Goal: Task Accomplishment & Management: Manage account settings

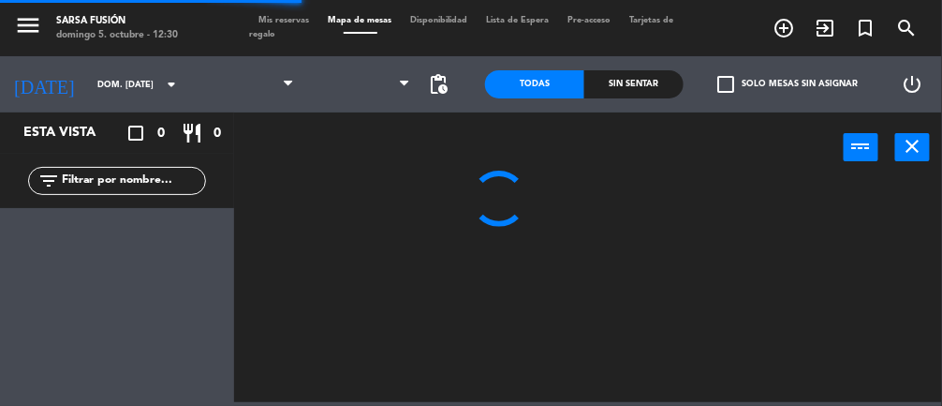
click at [316, 86] on span at bounding box center [361, 84] width 116 height 41
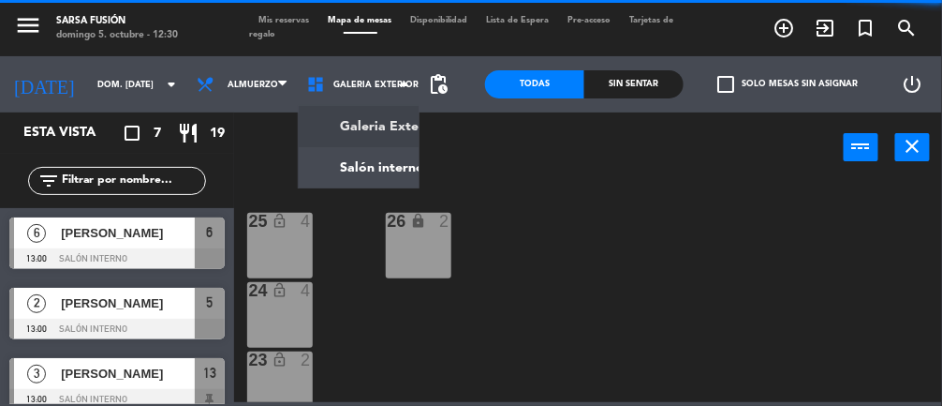
click at [359, 177] on ng-component "menu Sarsa Fusión [PERSON_NAME] 5. octubre - 12:30 Mis reservas Mapa de mesas D…" at bounding box center [471, 201] width 942 height 402
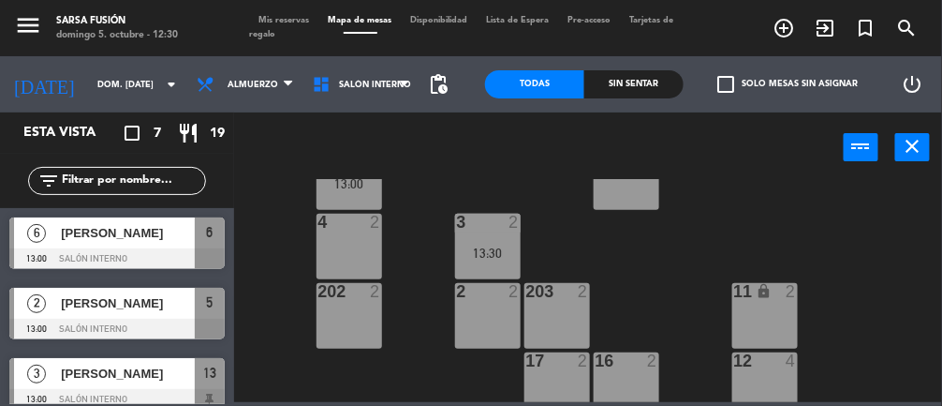
scroll to position [279, 0]
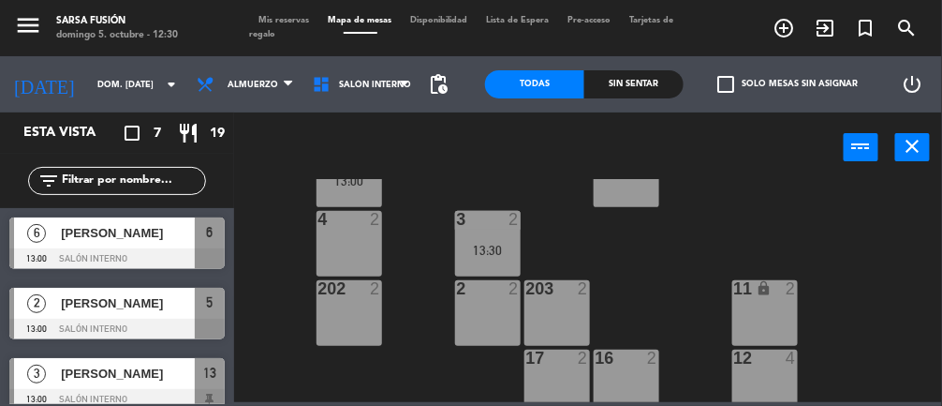
click at [359, 261] on div "4 2" at bounding box center [350, 244] width 66 height 66
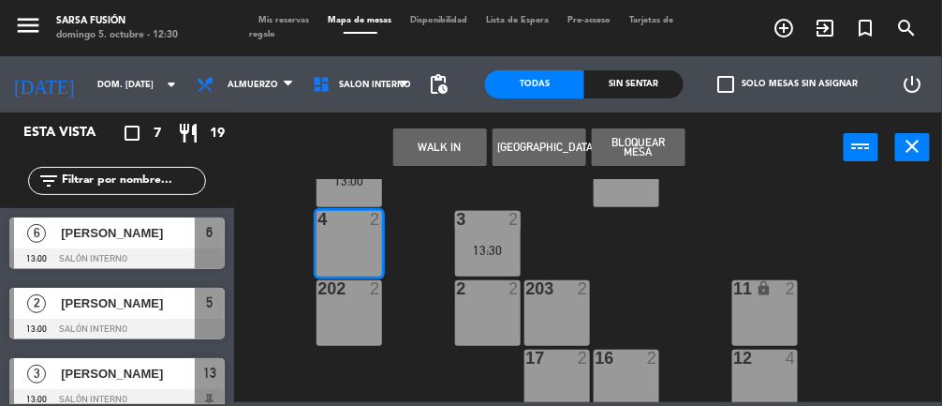
click at [538, 151] on button "[GEOGRAPHIC_DATA]" at bounding box center [540, 146] width 94 height 37
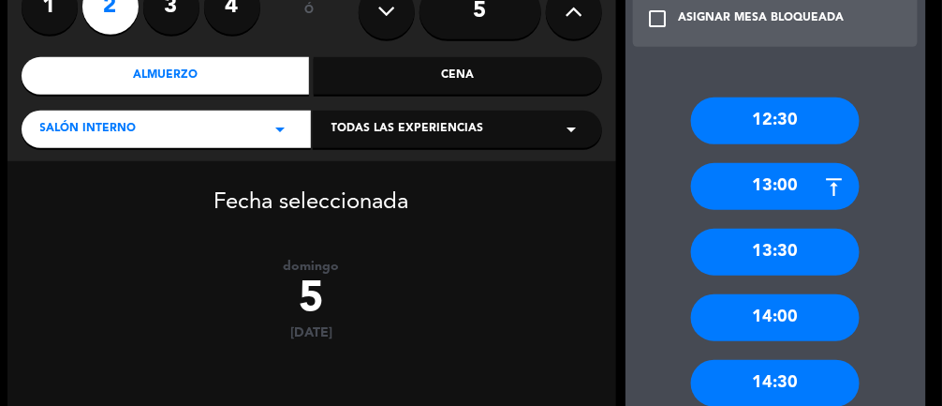
scroll to position [185, 0]
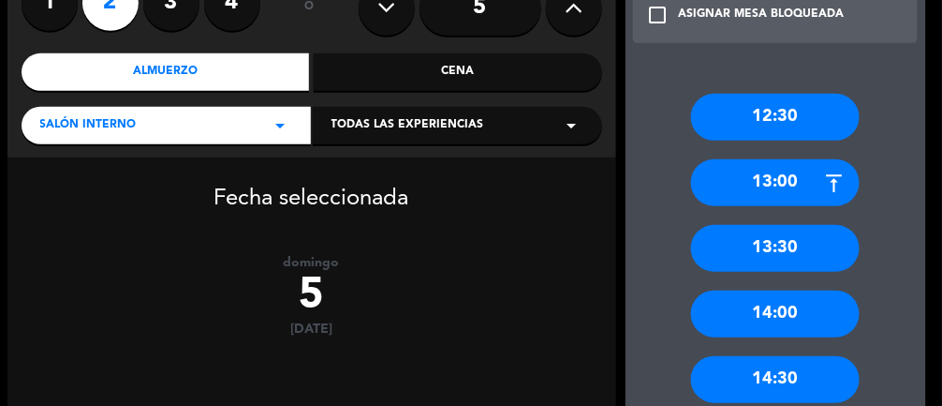
click at [755, 125] on div "12:30" at bounding box center [775, 117] width 169 height 47
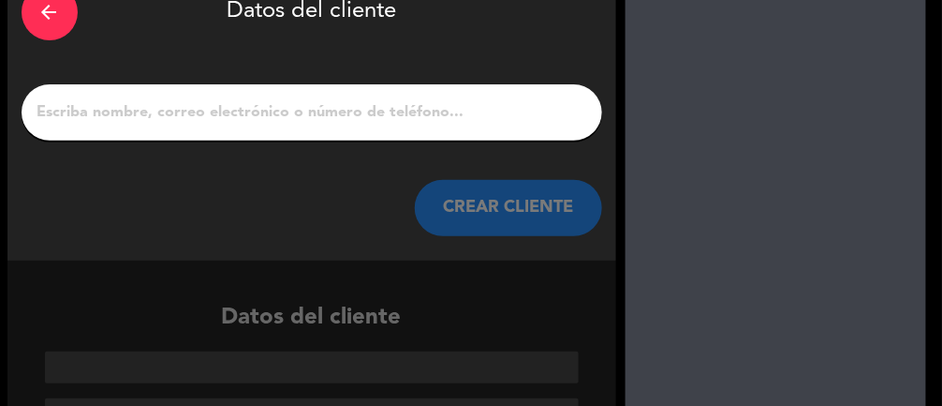
click at [274, 87] on div at bounding box center [312, 112] width 581 height 56
click at [147, 117] on input "1" at bounding box center [312, 112] width 553 height 26
click at [143, 111] on input "1" at bounding box center [312, 112] width 553 height 26
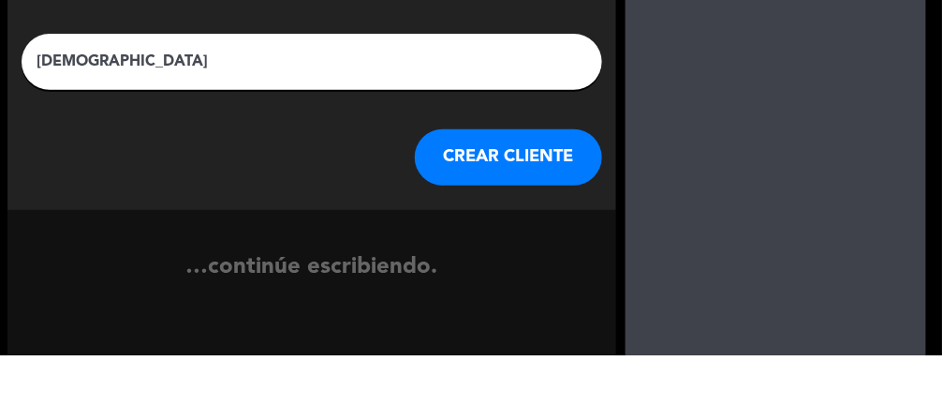
scroll to position [67, 0]
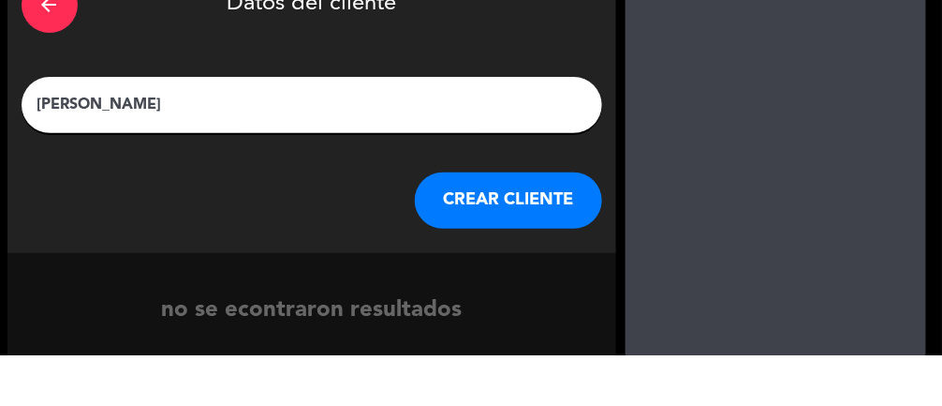
click at [104, 148] on input "[PERSON_NAME]" at bounding box center [312, 155] width 553 height 26
click at [81, 146] on input "[PERSON_NAME]" at bounding box center [312, 155] width 553 height 26
type input "[PERSON_NAME] [PERSON_NAME]"
click at [760, 121] on div at bounding box center [776, 242] width 301 height 468
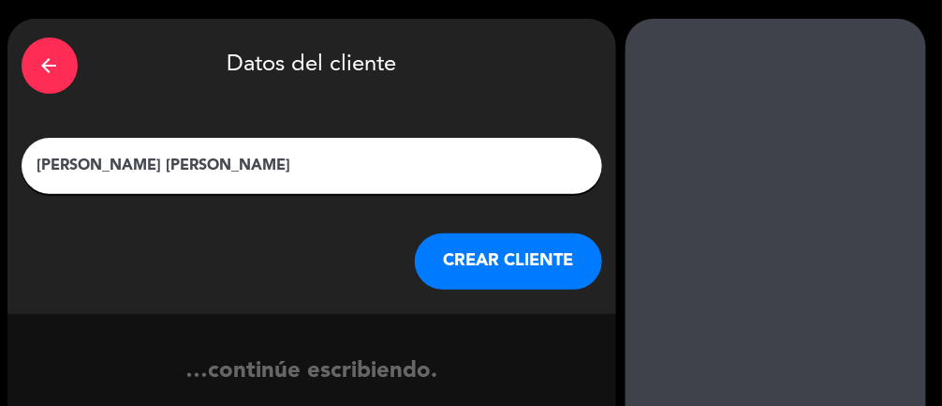
scroll to position [56, 0]
click at [543, 243] on button "CREAR CLIENTE" at bounding box center [508, 261] width 187 height 56
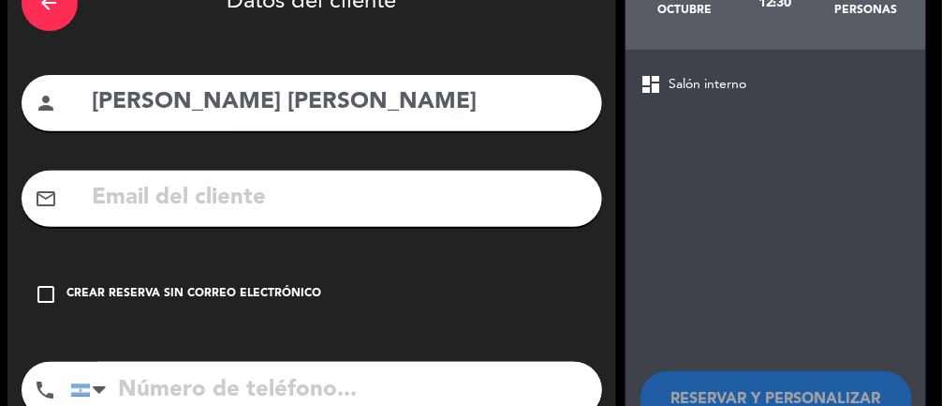
scroll to position [121, 0]
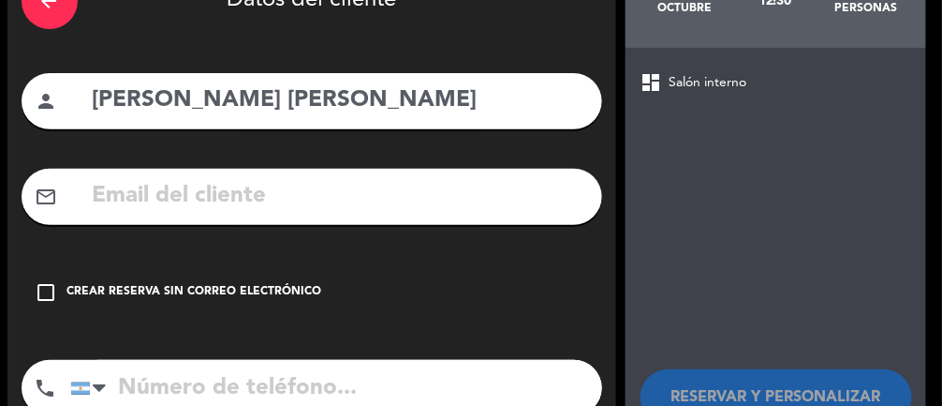
click at [165, 92] on input "[PERSON_NAME] [PERSON_NAME]" at bounding box center [339, 100] width 497 height 38
click at [354, 87] on input "[PERSON_NAME] [PERSON_NAME]" at bounding box center [339, 100] width 497 height 38
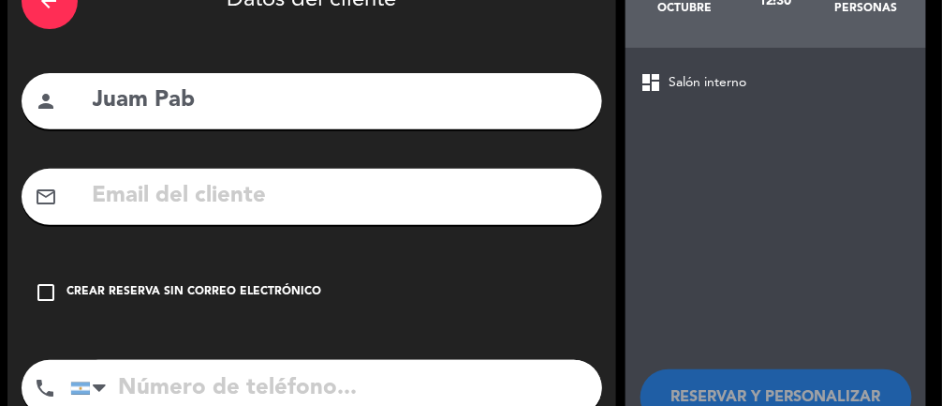
type input "[DEMOGRAPHIC_DATA]"
click at [174, 87] on input "Caroliina" at bounding box center [339, 100] width 497 height 38
click at [492, 88] on input "Carolina" at bounding box center [339, 100] width 497 height 38
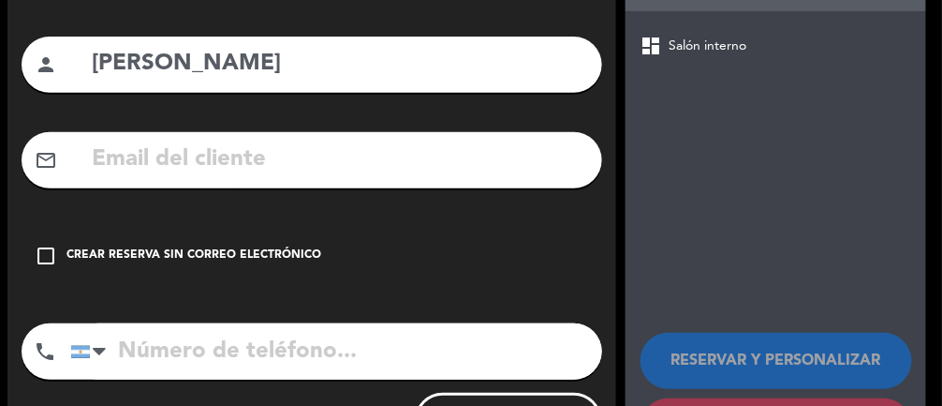
type input "[PERSON_NAME]"
click at [637, 87] on div "dashboard Salón interno RESERVAR Y PERSONALIZAR RESERVAR Y TERMINAR" at bounding box center [776, 244] width 301 height 466
click at [530, 170] on input "text" at bounding box center [339, 159] width 497 height 38
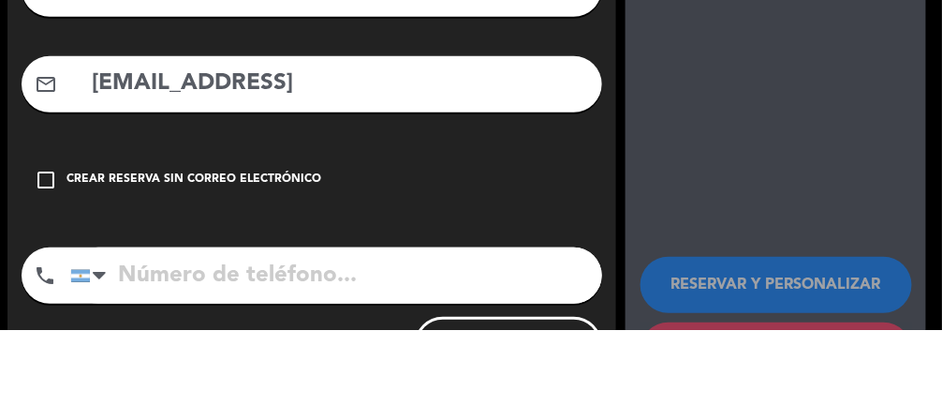
click at [296, 155] on input "[EMAIL_ADDRESS]" at bounding box center [339, 159] width 497 height 38
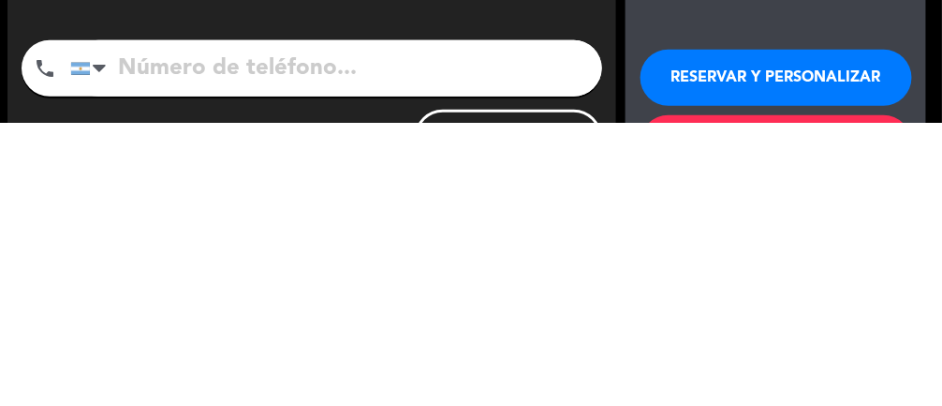
scroll to position [51, 0]
type input "[EMAIL_ADDRESS][DOMAIN_NAME]"
click at [212, 323] on input "tel" at bounding box center [336, 351] width 532 height 56
type input "3513055373"
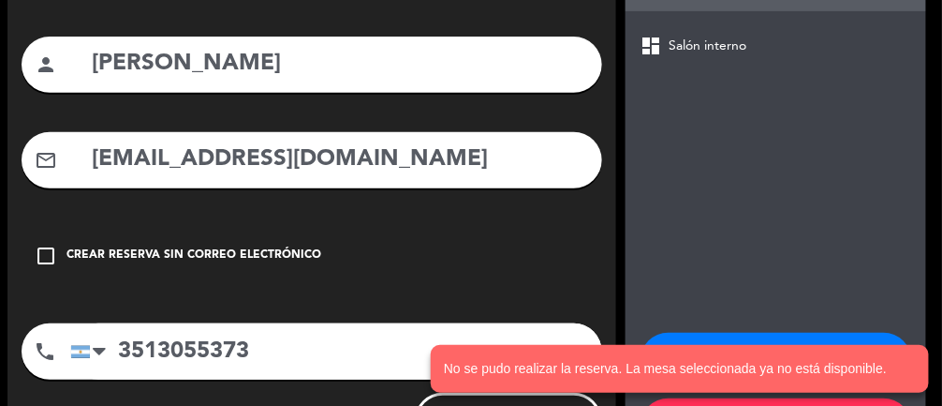
click at [758, 333] on notyf-toast-container "No se pudo realizar la reserva. La mesa seleccionada ya no está disponible." at bounding box center [680, 369] width 525 height 74
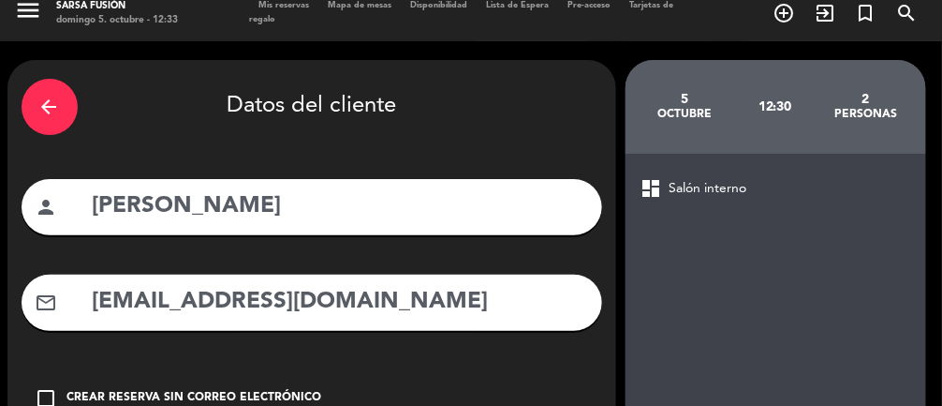
scroll to position [157, 0]
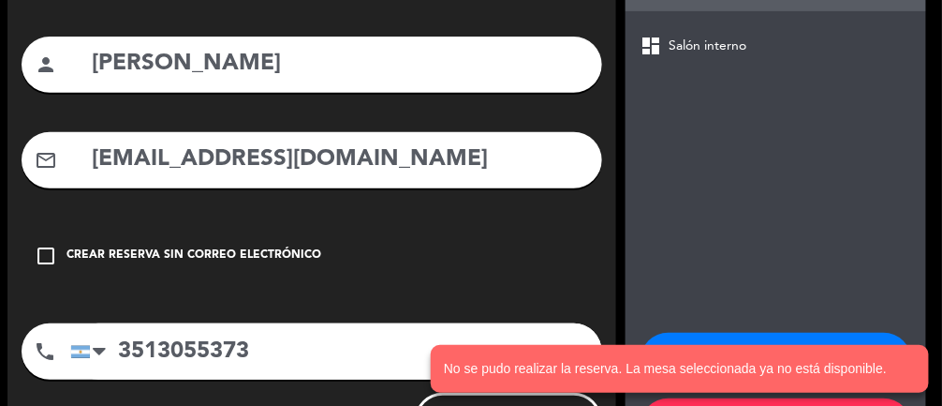
scroll to position [0, 0]
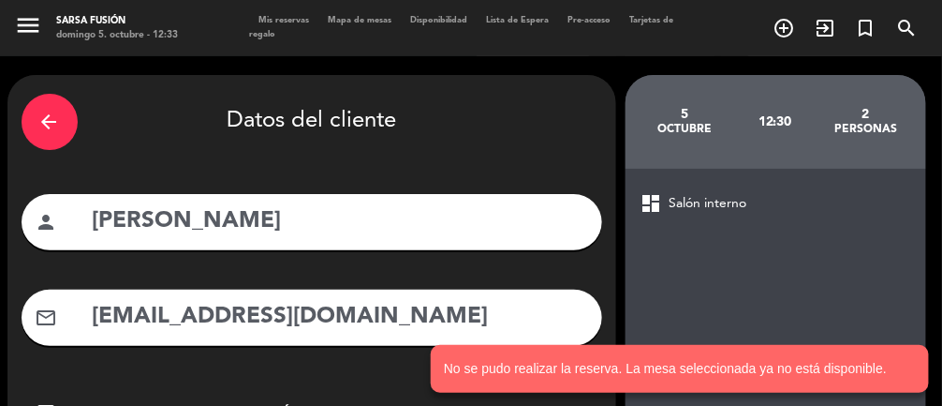
click at [77, 117] on div "arrow_back Datos del cliente" at bounding box center [312, 122] width 581 height 66
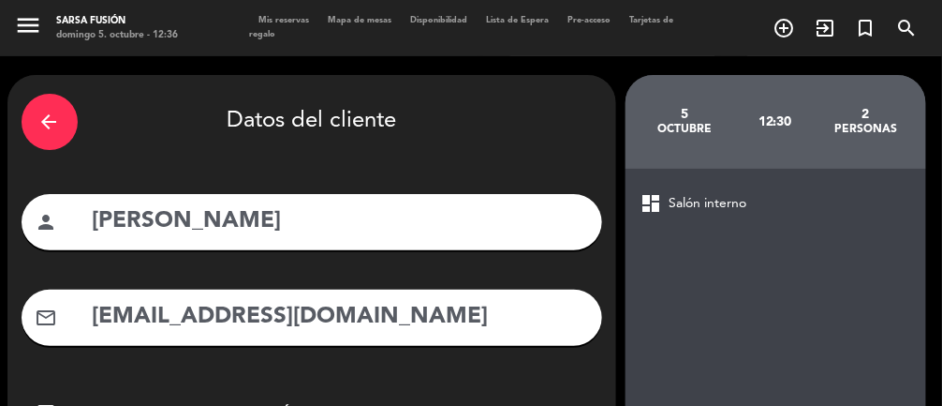
click at [44, 139] on div "arrow_back" at bounding box center [50, 122] width 56 height 56
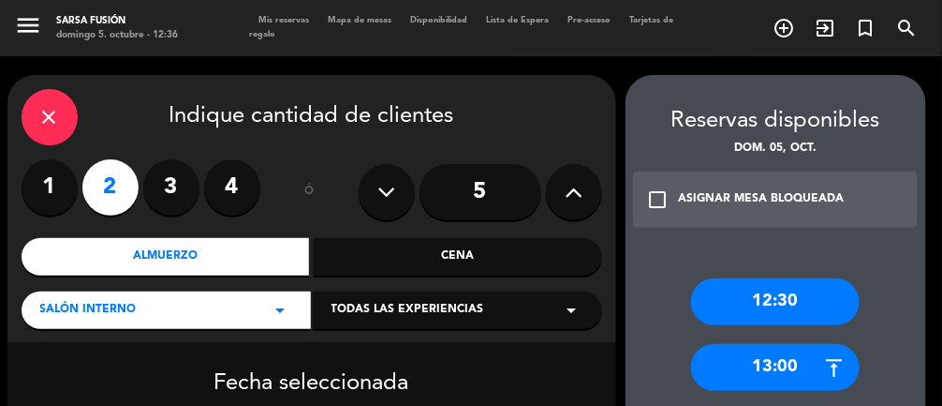
click at [361, 6] on div "menu Sarsa Fusión [PERSON_NAME] 5. octubre - 12:36 Mis reservas Mapa de mesas D…" at bounding box center [471, 28] width 942 height 56
click at [362, 20] on span "Mapa de mesas" at bounding box center [360, 20] width 82 height 8
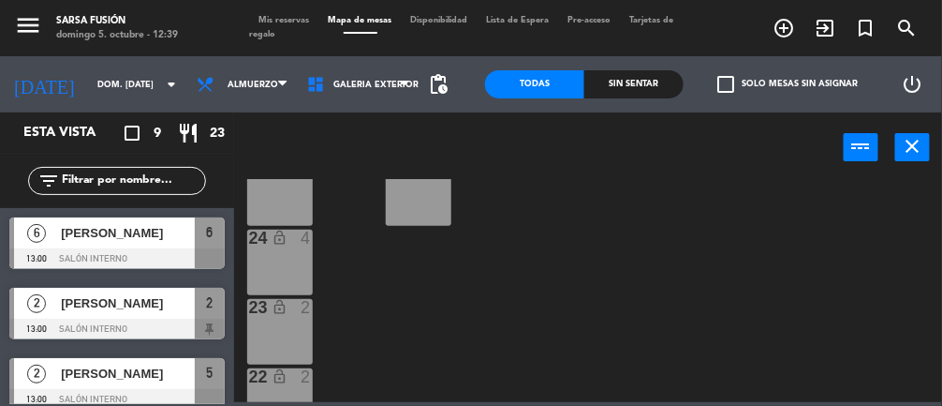
scroll to position [53, 0]
click at [104, 314] on div "[PERSON_NAME]" at bounding box center [127, 303] width 136 height 31
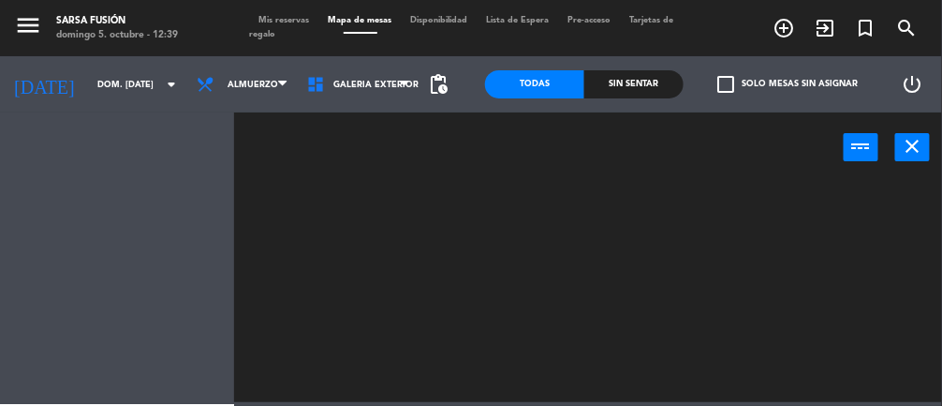
scroll to position [0, 0]
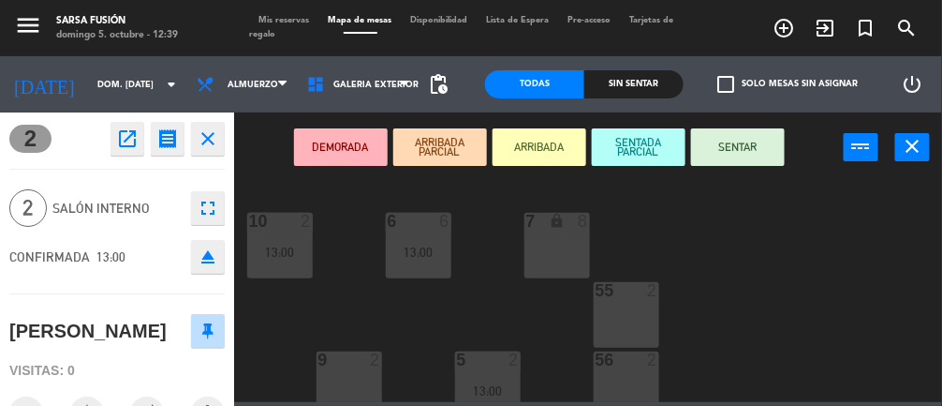
click at [839, 274] on div "6 6 13:00 7 lock 8 10 2 13:00 55 2 9 2 5 2 13:00 56 2 8 2 13:30 57 2 4 2 13:00 …" at bounding box center [593, 290] width 699 height 223
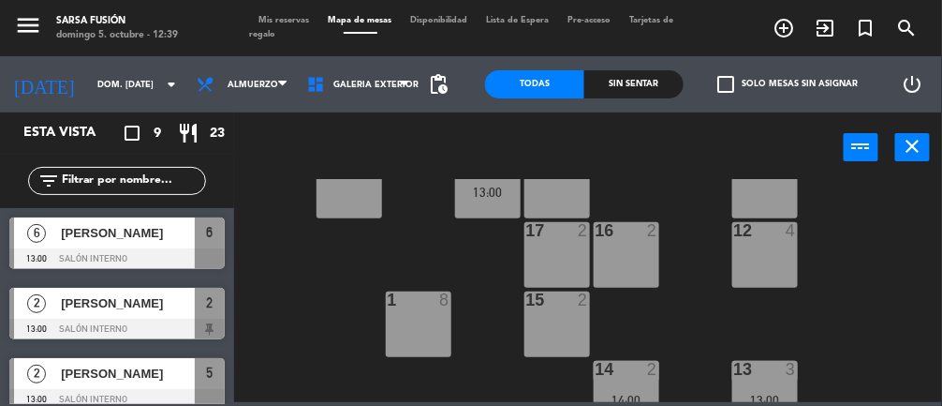
scroll to position [407, 0]
click at [790, 386] on div "13 3 13:00" at bounding box center [765, 394] width 66 height 66
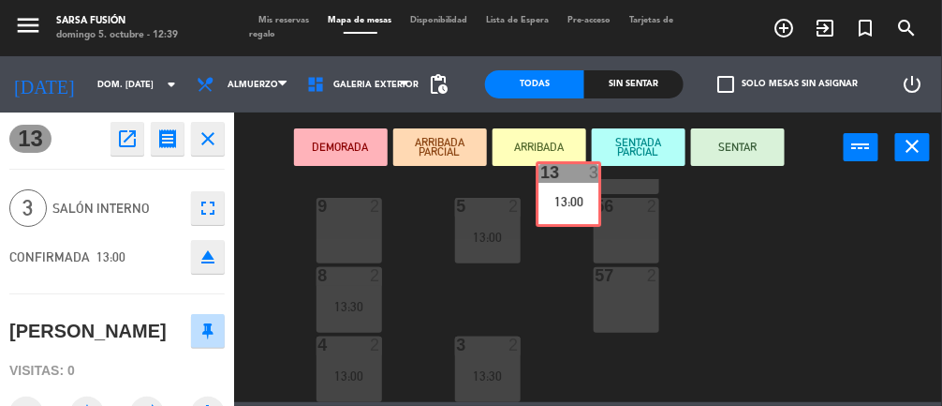
scroll to position [151, 0]
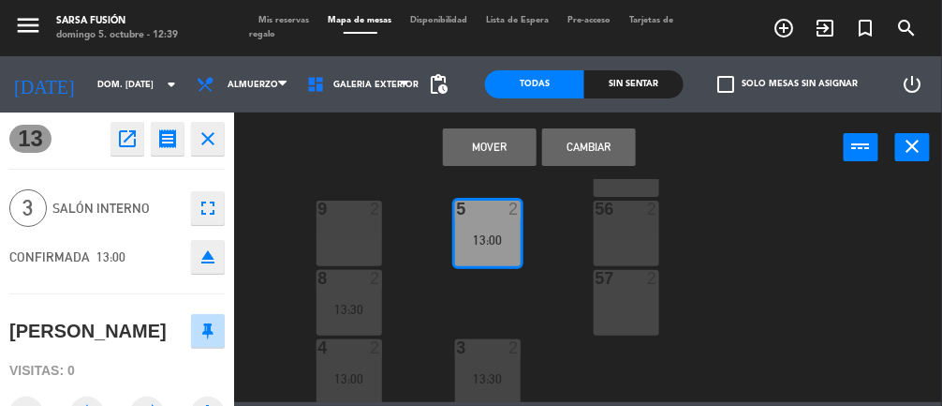
click at [593, 150] on button "Cambiar" at bounding box center [589, 146] width 94 height 37
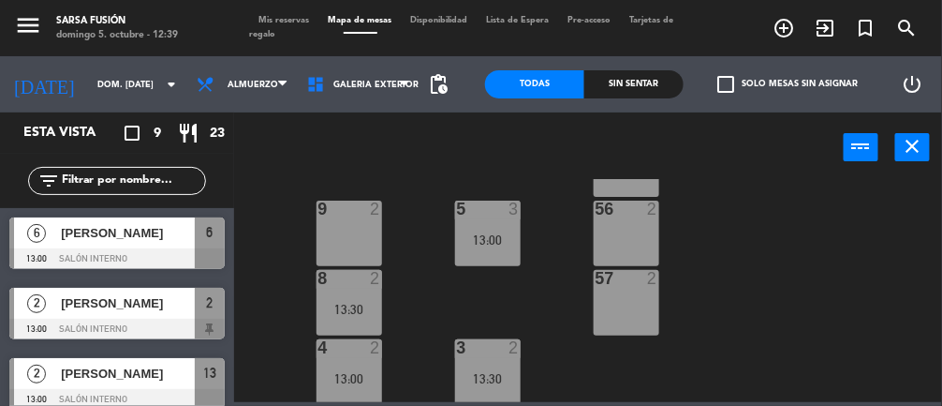
scroll to position [430, 0]
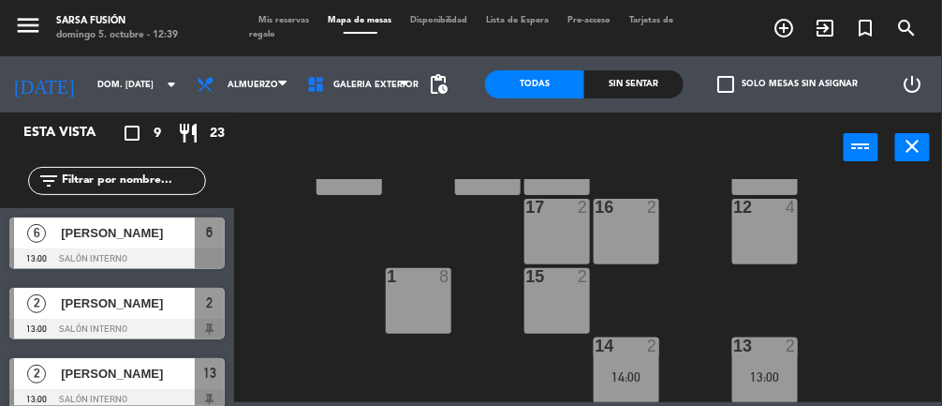
click at [789, 359] on div "13 2 13:00" at bounding box center [765, 370] width 66 height 66
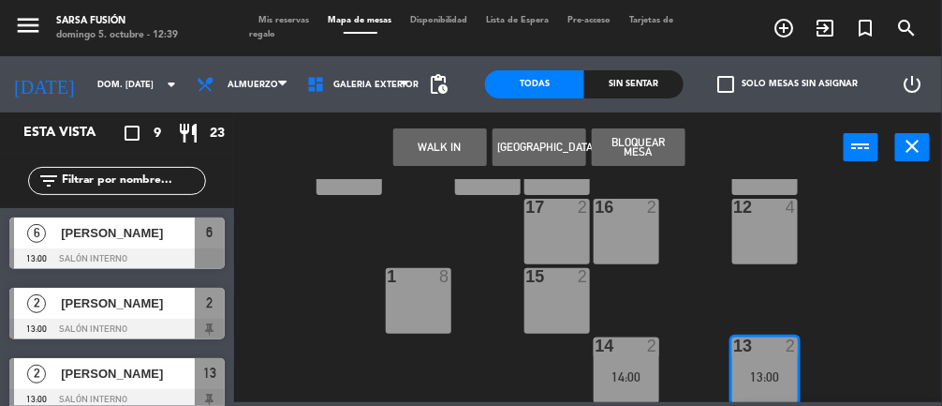
click at [565, 235] on div "17 2" at bounding box center [558, 232] width 66 height 66
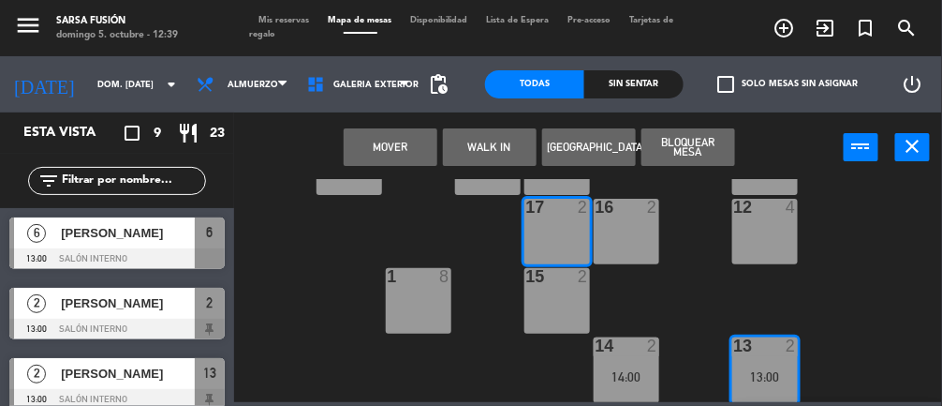
click at [417, 145] on button "Mover" at bounding box center [391, 146] width 94 height 37
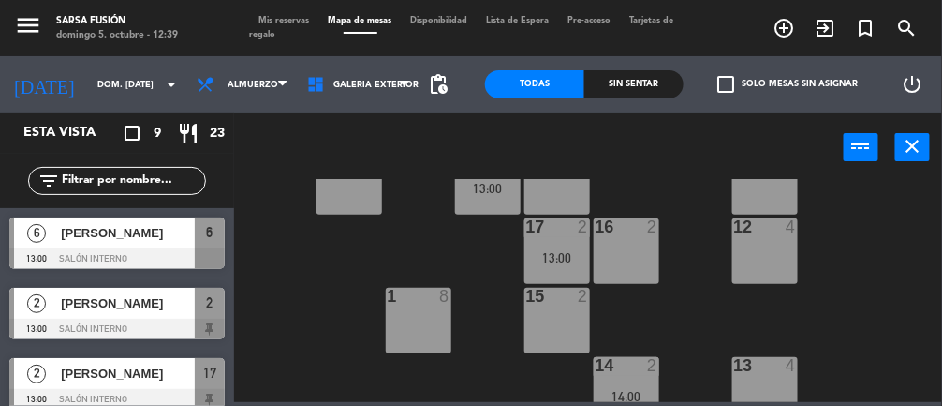
scroll to position [412, 0]
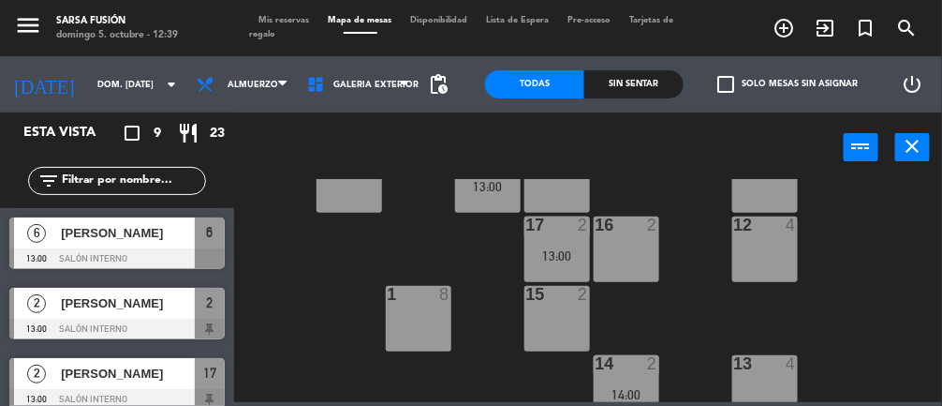
click at [782, 383] on div "13 4" at bounding box center [765, 388] width 66 height 66
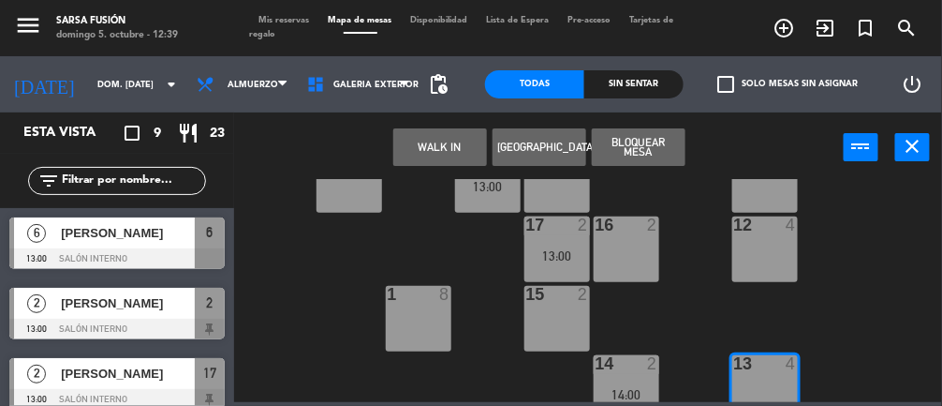
click at [495, 198] on div "2 2 13:00" at bounding box center [488, 180] width 66 height 66
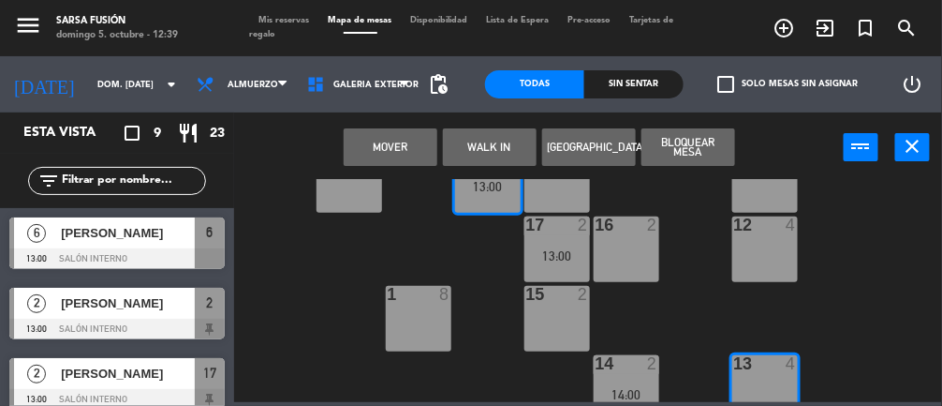
click at [466, 159] on button "WALK IN" at bounding box center [490, 146] width 94 height 37
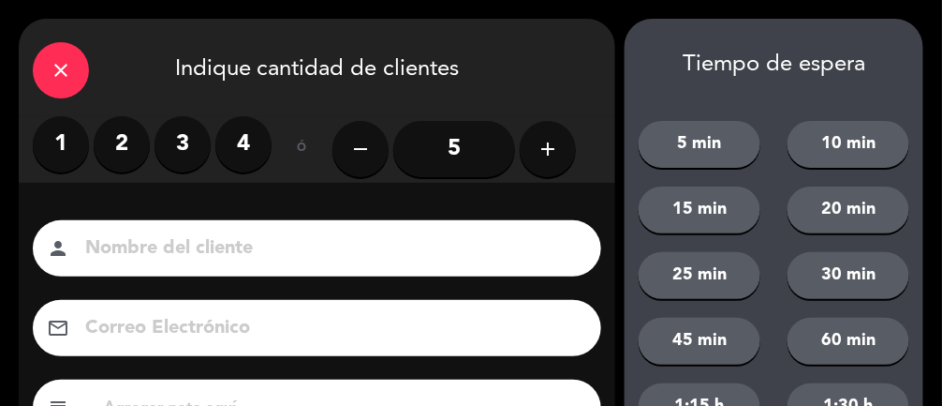
click at [384, 150] on button "remove" at bounding box center [361, 149] width 56 height 56
click at [84, 49] on div "close Indique cantidad de clientes" at bounding box center [317, 67] width 597 height 97
click at [52, 76] on icon "close" at bounding box center [61, 70] width 22 height 22
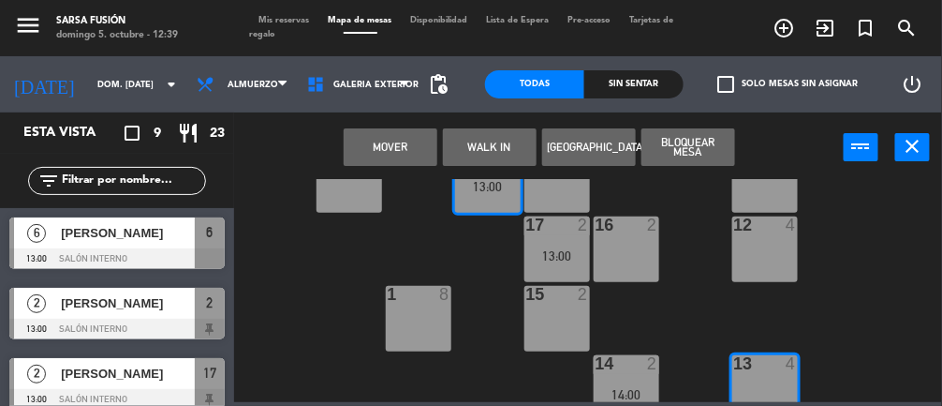
click at [412, 149] on button "Mover" at bounding box center [391, 146] width 94 height 37
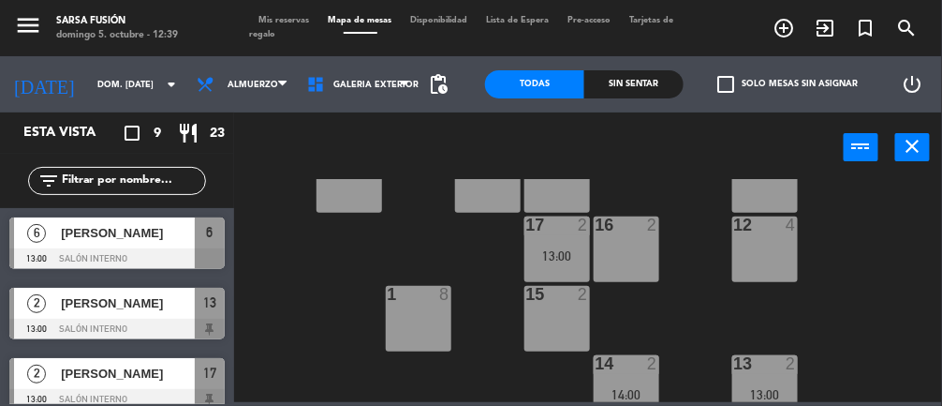
scroll to position [430, 0]
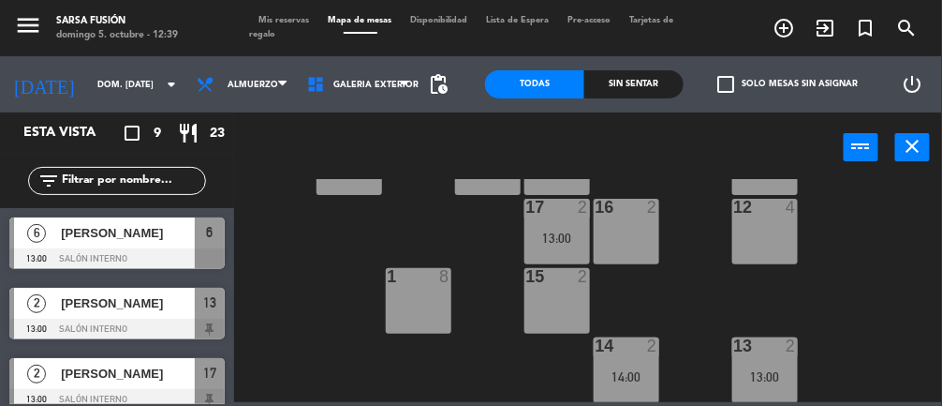
click at [791, 354] on div "13 2" at bounding box center [765, 346] width 66 height 19
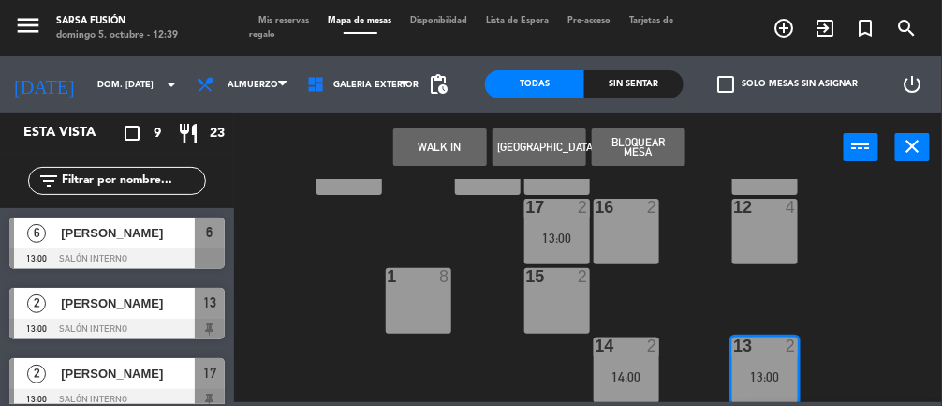
click at [149, 324] on div at bounding box center [116, 328] width 215 height 21
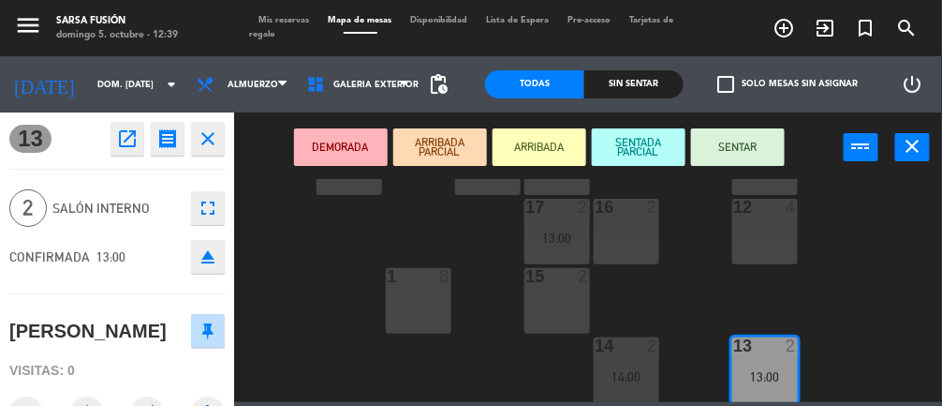
click at [198, 214] on icon "fullscreen" at bounding box center [208, 208] width 22 height 22
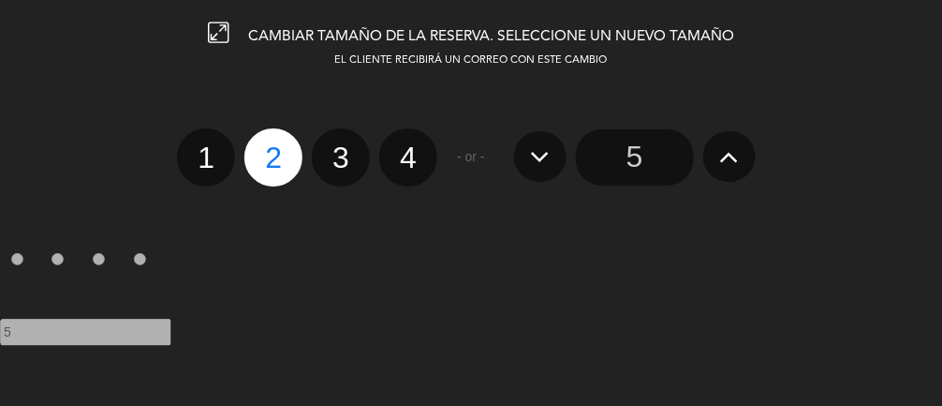
click at [0, 0] on div at bounding box center [0, 0] width 0 height 0
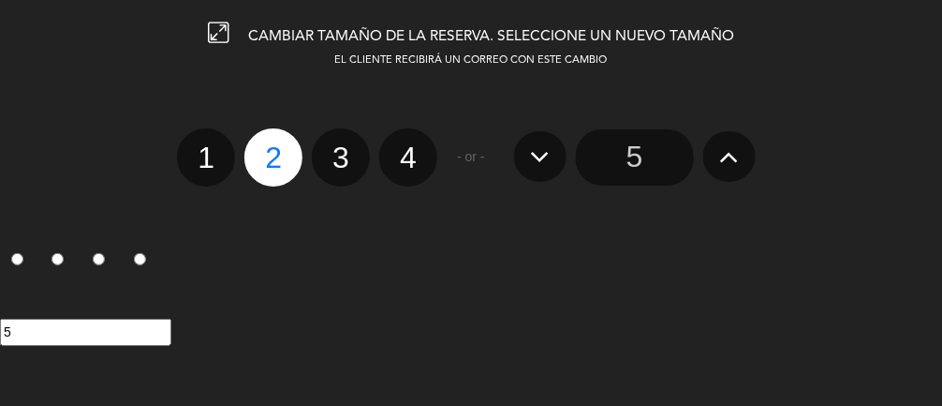
click at [339, 174] on label "3" at bounding box center [341, 157] width 58 height 58
click at [339, 147] on input "3" at bounding box center [339, 141] width 12 height 12
radio input "true"
radio input "false"
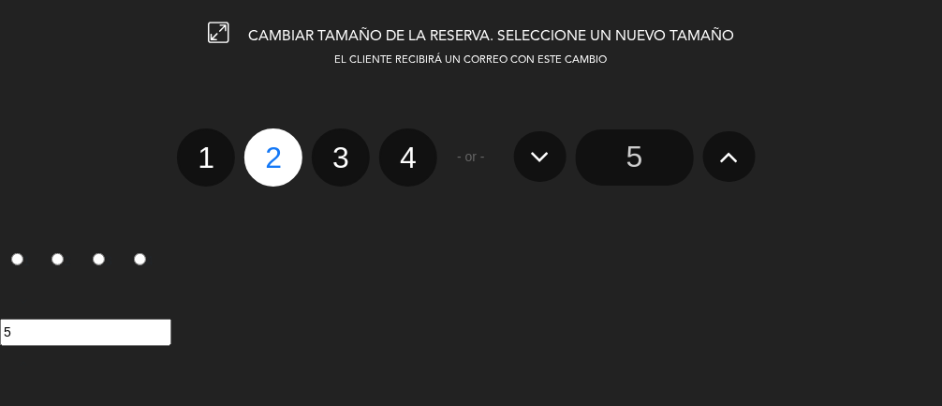
radio input "false"
radio input "true"
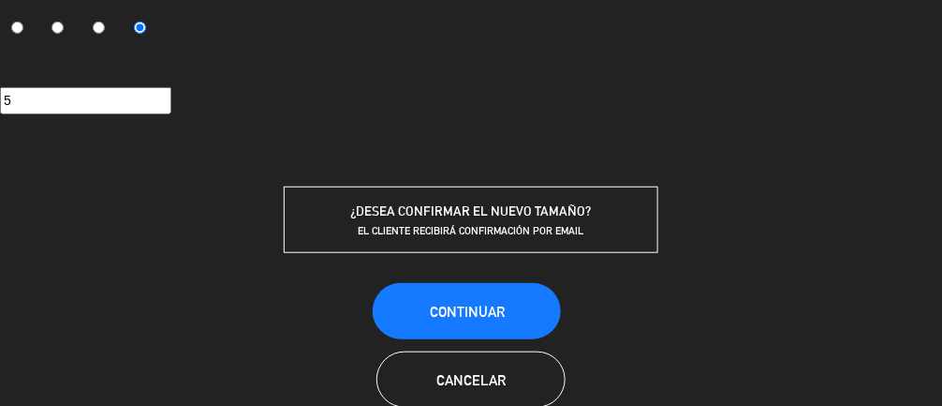
scroll to position [228, 0]
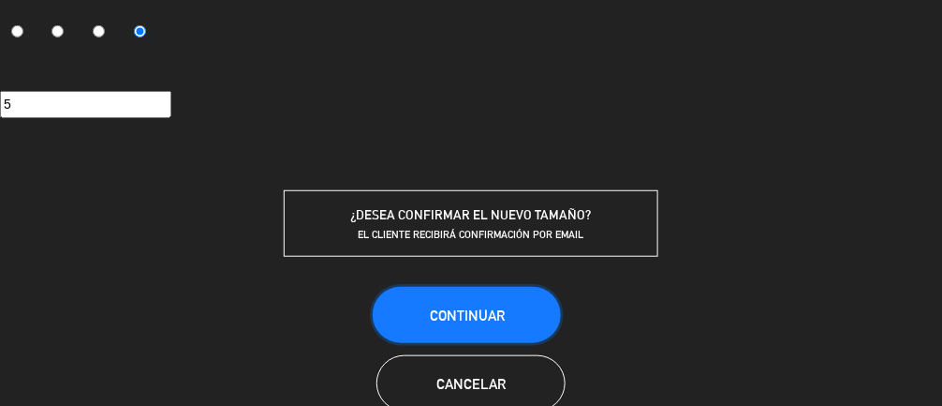
click at [531, 310] on button "Continuar" at bounding box center [467, 315] width 188 height 56
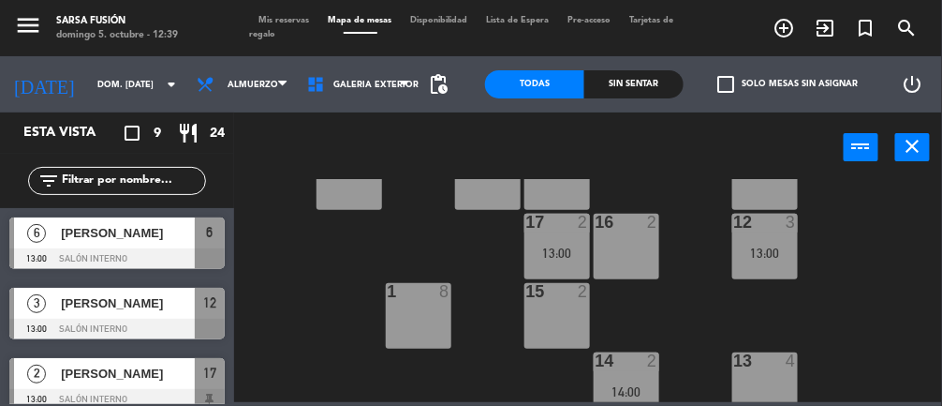
scroll to position [430, 0]
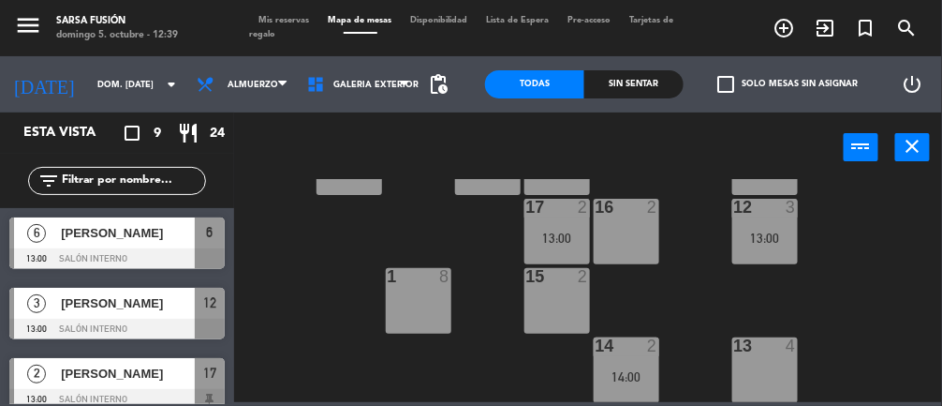
click at [794, 231] on div "13:00" at bounding box center [765, 237] width 66 height 13
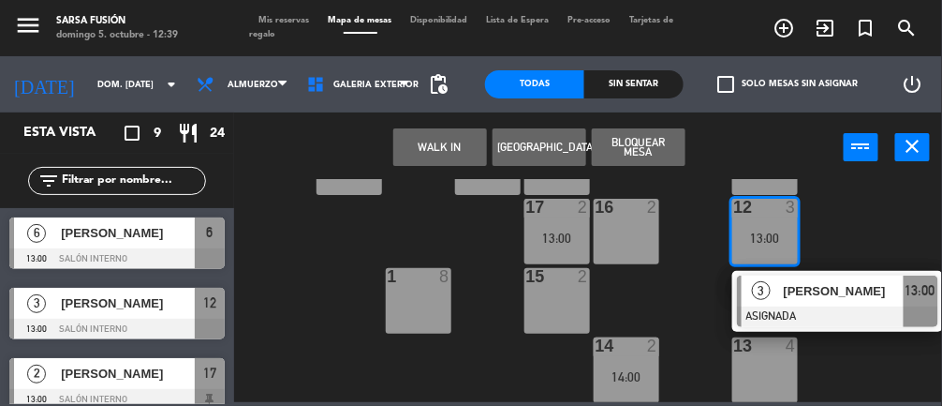
click at [781, 377] on div "13 4" at bounding box center [765, 370] width 66 height 66
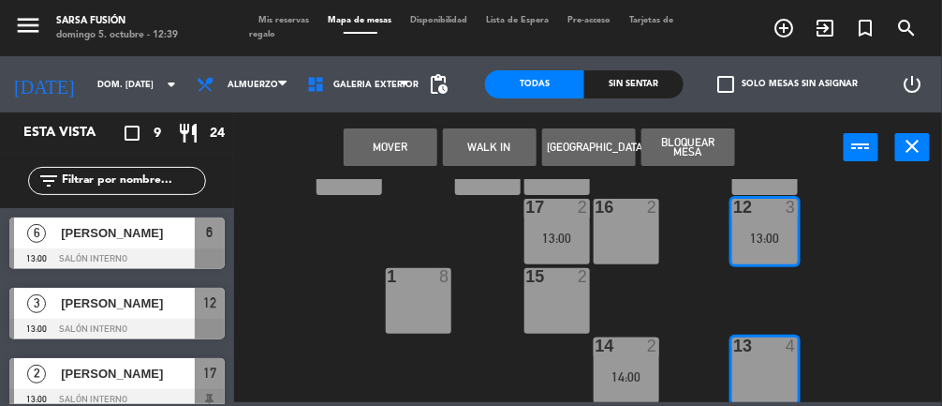
click at [399, 160] on button "Mover" at bounding box center [391, 146] width 94 height 37
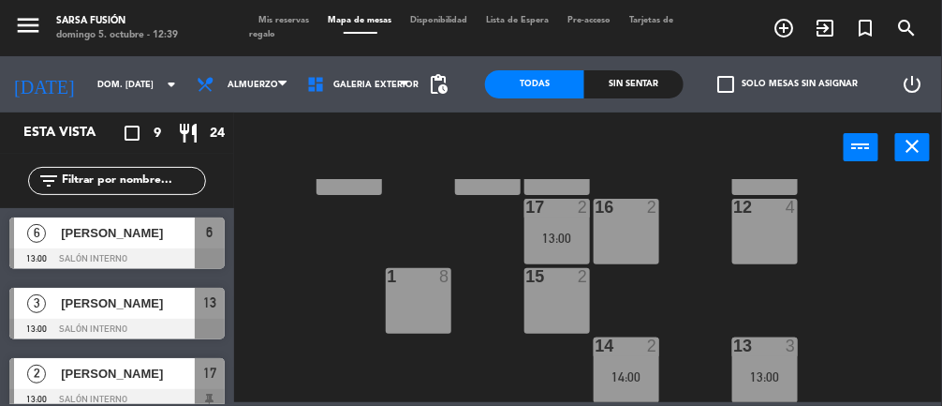
click at [180, 322] on div at bounding box center [116, 328] width 215 height 21
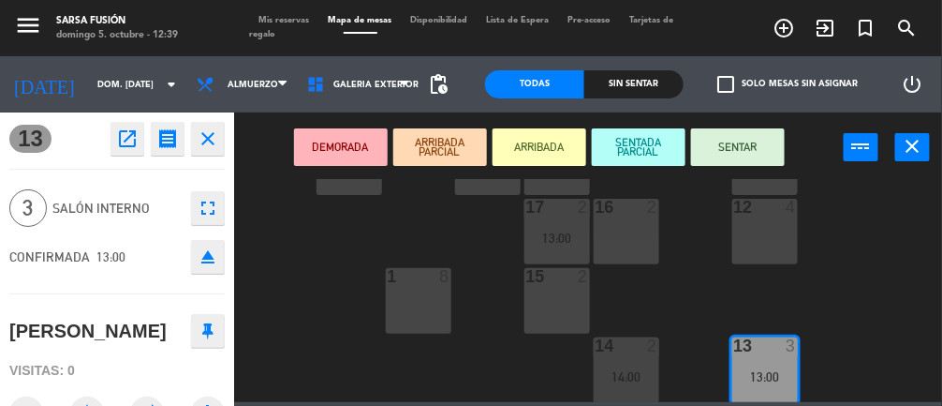
click at [762, 155] on button "SENTAR" at bounding box center [738, 146] width 94 height 37
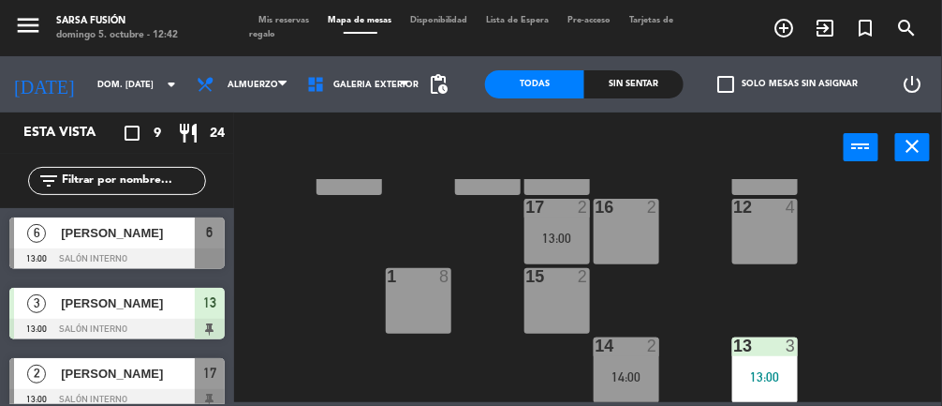
click at [909, 91] on icon "power_settings_new" at bounding box center [912, 84] width 22 height 22
